Goal: Task Accomplishment & Management: Manage account settings

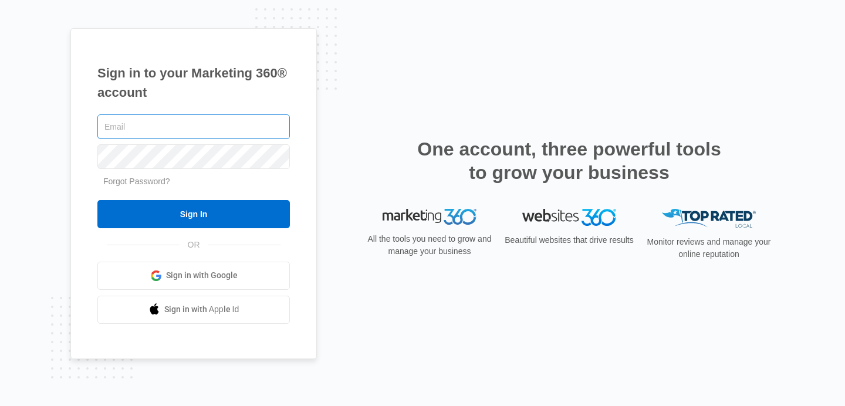
click at [128, 127] on input "text" at bounding box center [193, 126] width 192 height 25
type input "[EMAIL_ADDRESS][DOMAIN_NAME]"
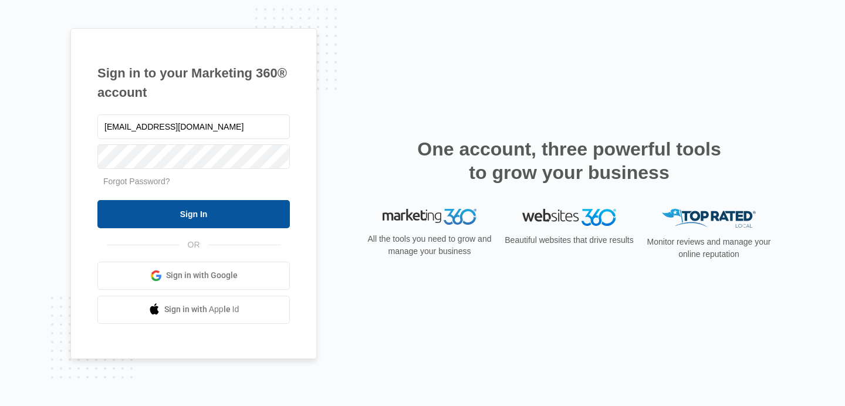
click at [192, 210] on input "Sign In" at bounding box center [193, 214] width 192 height 28
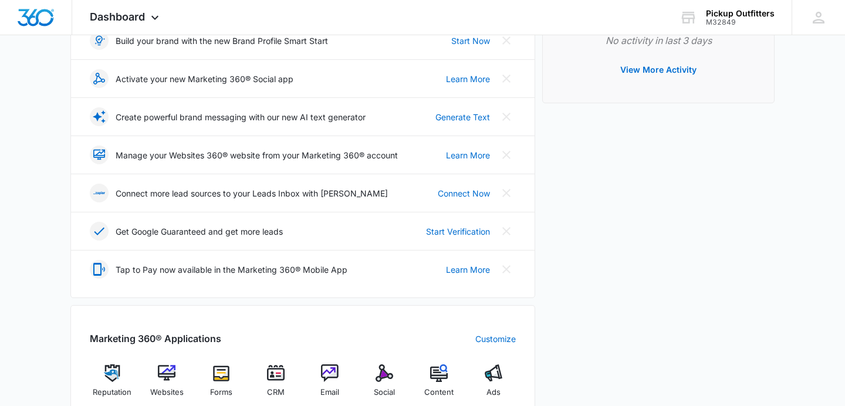
scroll to position [220, 0]
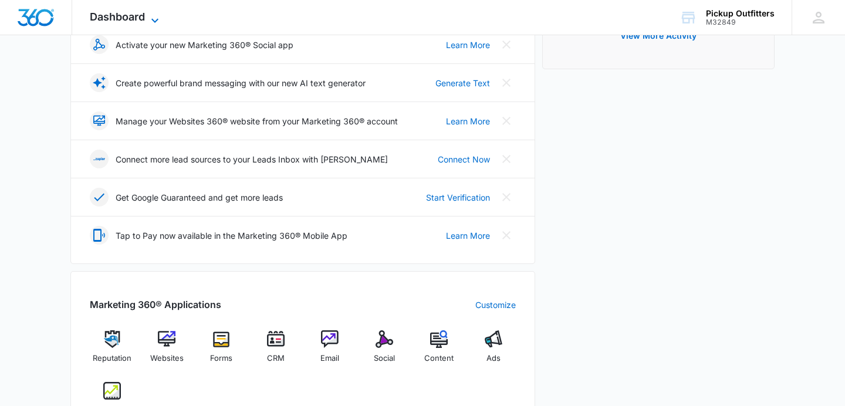
click at [150, 17] on icon at bounding box center [155, 20] width 14 height 14
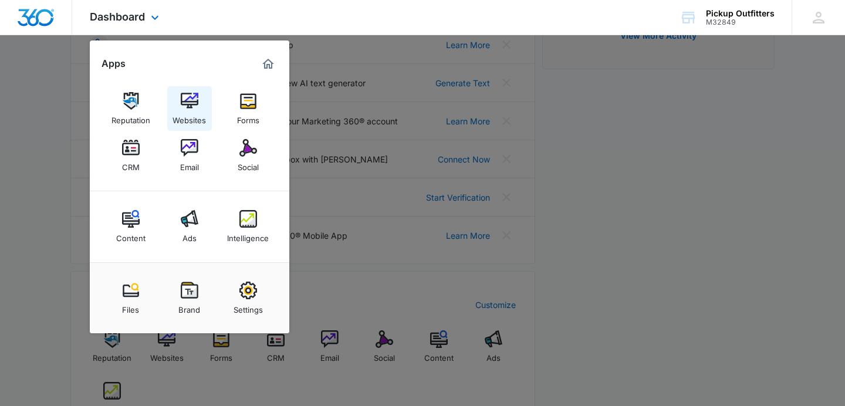
click at [188, 99] on img at bounding box center [190, 101] width 18 height 18
